Goal: Task Accomplishment & Management: Use online tool/utility

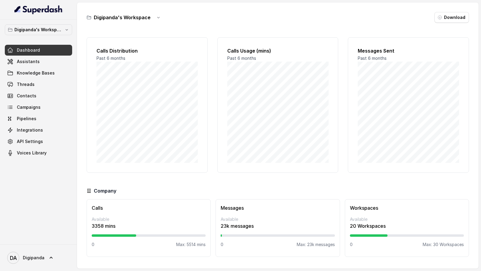
click at [29, 33] on button "Digipanda's Workspace" at bounding box center [38, 29] width 67 height 11
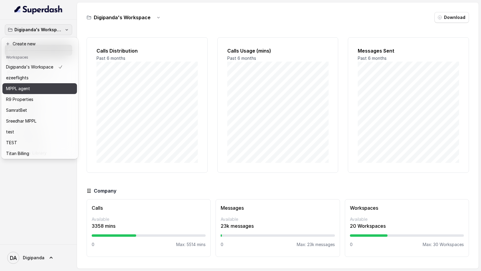
click at [38, 92] on button "MPPL agent" at bounding box center [39, 88] width 75 height 11
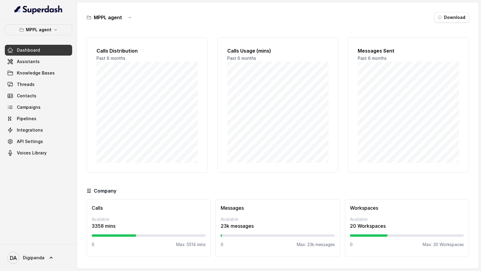
click at [40, 103] on div "Dashboard Assistants Knowledge Bases Threads Contacts Campaigns Pipelines Integ…" at bounding box center [38, 102] width 67 height 114
click at [63, 103] on link "Integrations" at bounding box center [38, 130] width 67 height 11
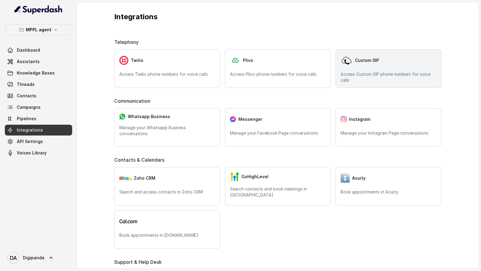
click at [364, 74] on p "Access Custom SIP phone numbers for voice calls" at bounding box center [389, 77] width 96 height 12
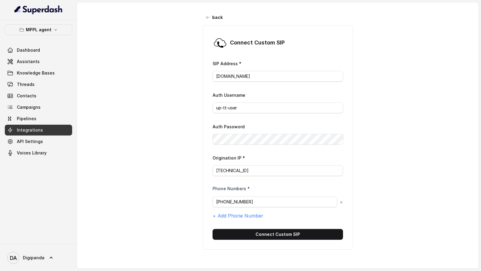
click at [214, 61] on label "SIP Address *" at bounding box center [226, 63] width 29 height 5
drag, startPoint x: 214, startPoint y: 60, endPoint x: 223, endPoint y: 60, distance: 8.4
click at [223, 61] on label "SIP Address *" at bounding box center [226, 63] width 29 height 5
drag, startPoint x: 208, startPoint y: 61, endPoint x: 237, endPoint y: 63, distance: 29.3
click at [237, 62] on div "Connect Custom [PERSON_NAME] Address * [DOMAIN_NAME] Auth Username up-tt-user A…" at bounding box center [278, 137] width 150 height 225
